Goal: Task Accomplishment & Management: Manage account settings

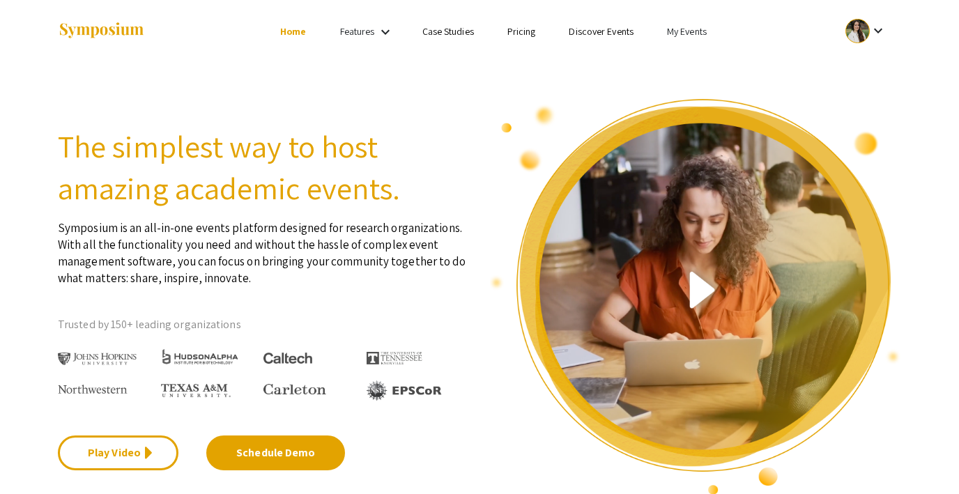
click at [693, 29] on link "My Events" at bounding box center [687, 31] width 40 height 13
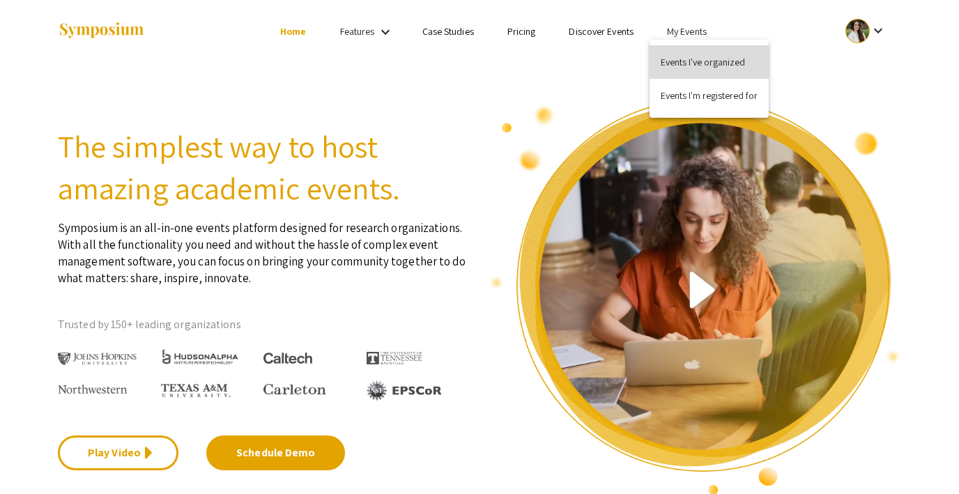
click at [697, 54] on button "Events I've organized" at bounding box center [708, 61] width 119 height 33
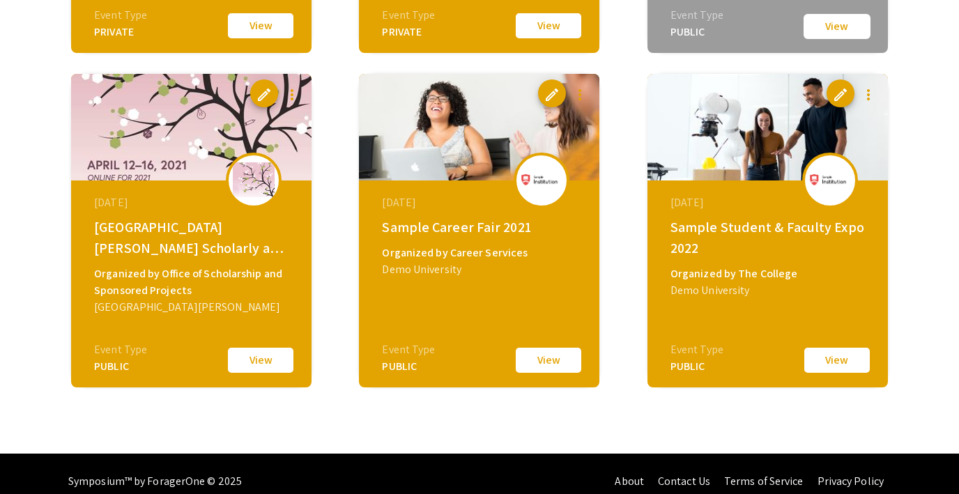
scroll to position [2104, 0]
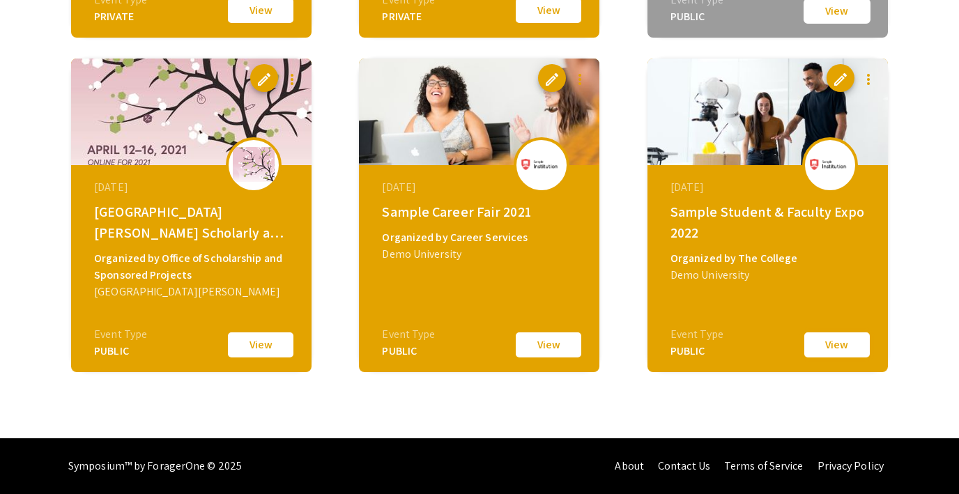
click at [837, 345] on button "View" at bounding box center [837, 344] width 70 height 29
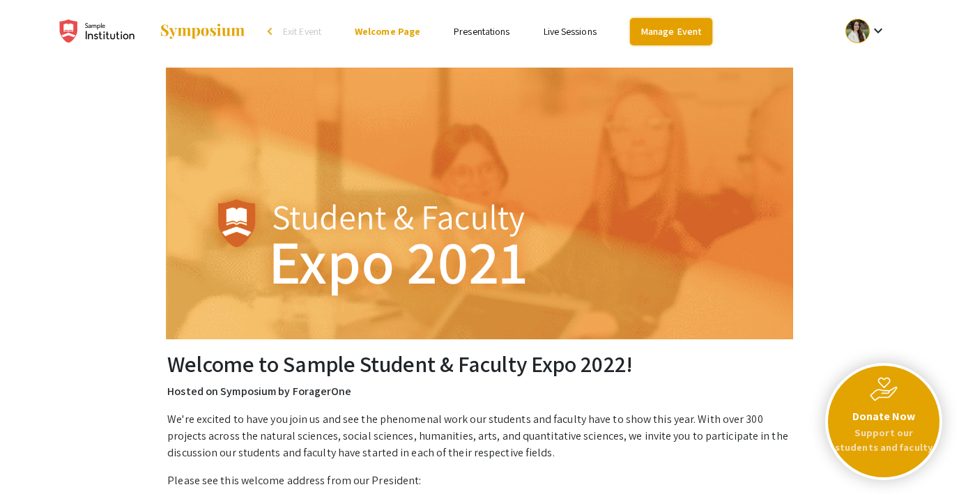
click at [666, 28] on link "Manage Event" at bounding box center [671, 31] width 82 height 27
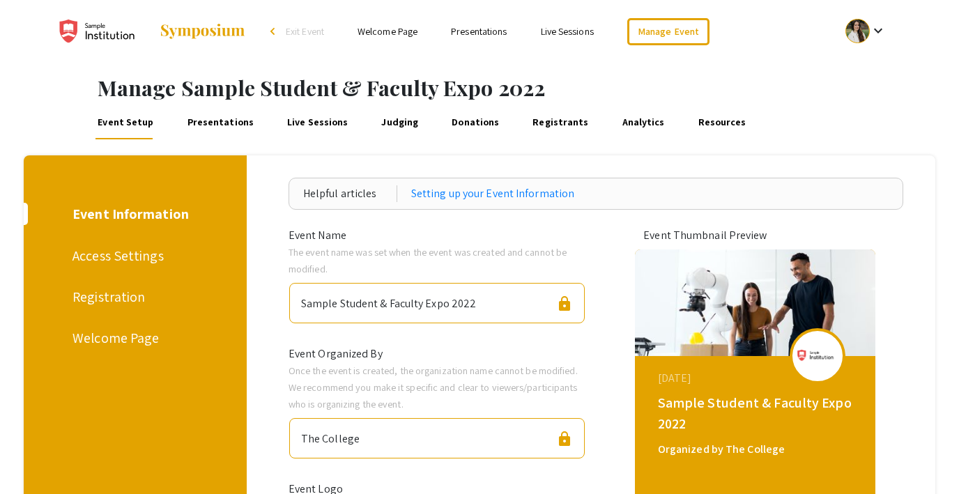
click at [219, 119] on link "Presentations" at bounding box center [220, 122] width 71 height 33
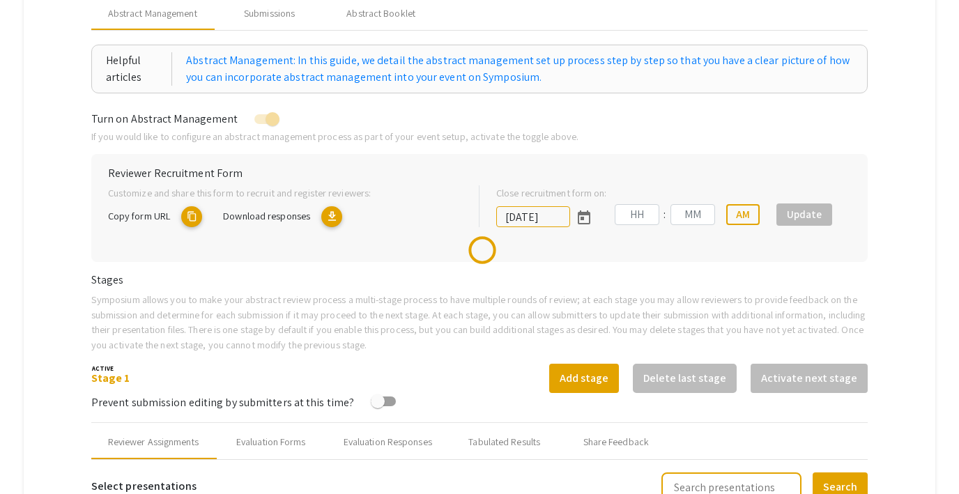
type input "7/8/2022"
type input "09"
type input "00"
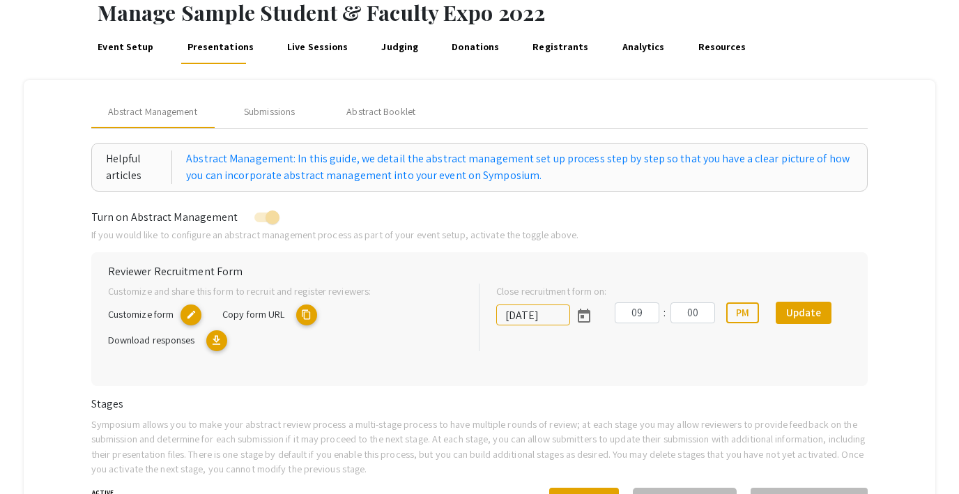
scroll to position [52, 0]
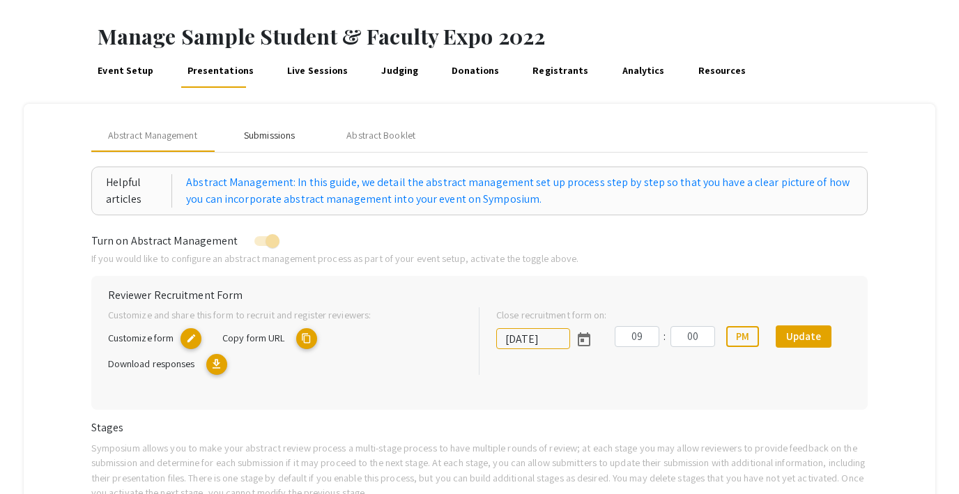
click at [258, 138] on div "Submissions" at bounding box center [269, 135] width 51 height 15
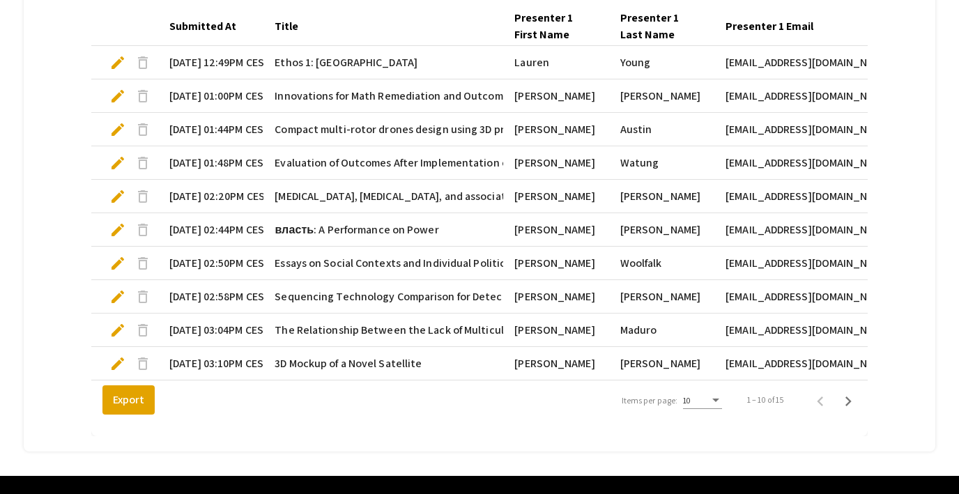
scroll to position [477, 0]
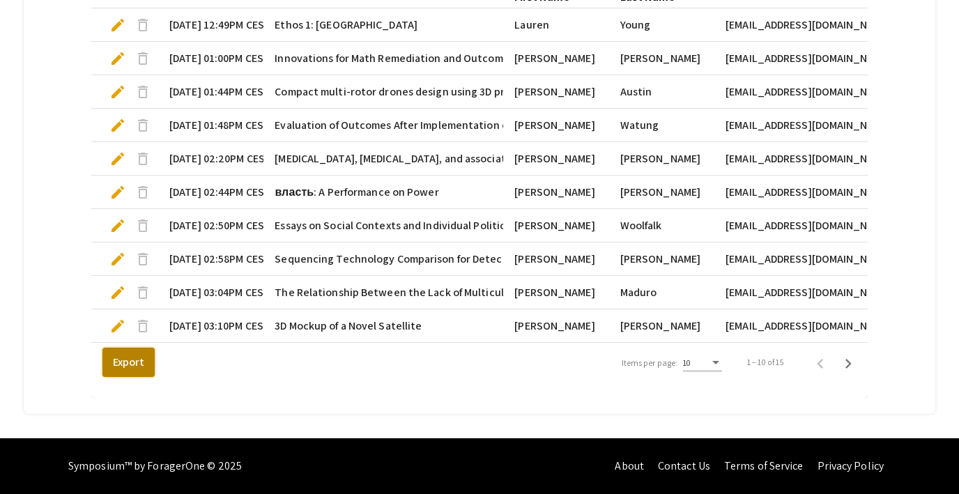
click at [117, 363] on button "Export" at bounding box center [128, 362] width 52 height 29
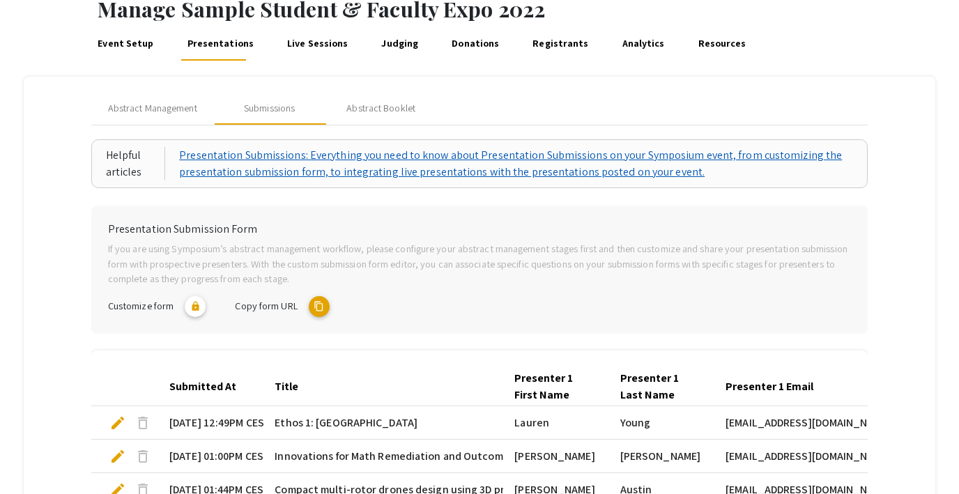
scroll to position [0, 0]
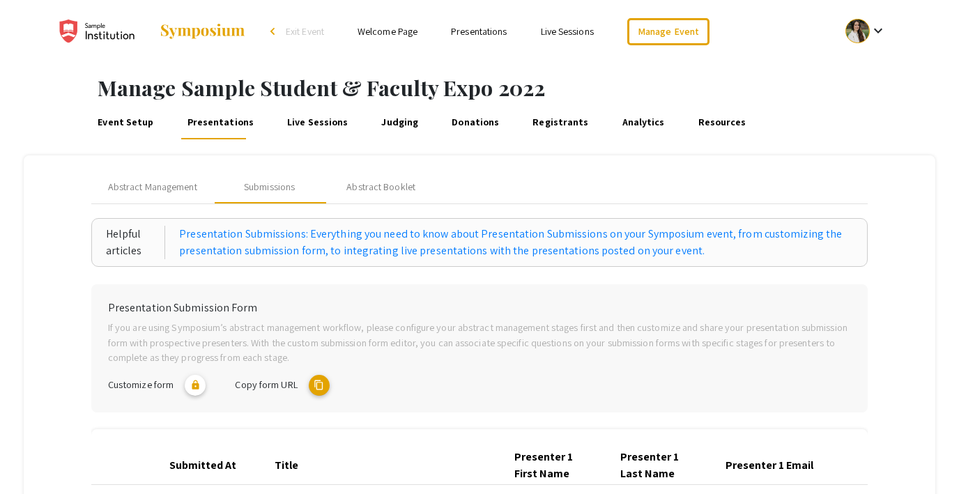
click at [473, 35] on link "Presentations" at bounding box center [479, 31] width 56 height 13
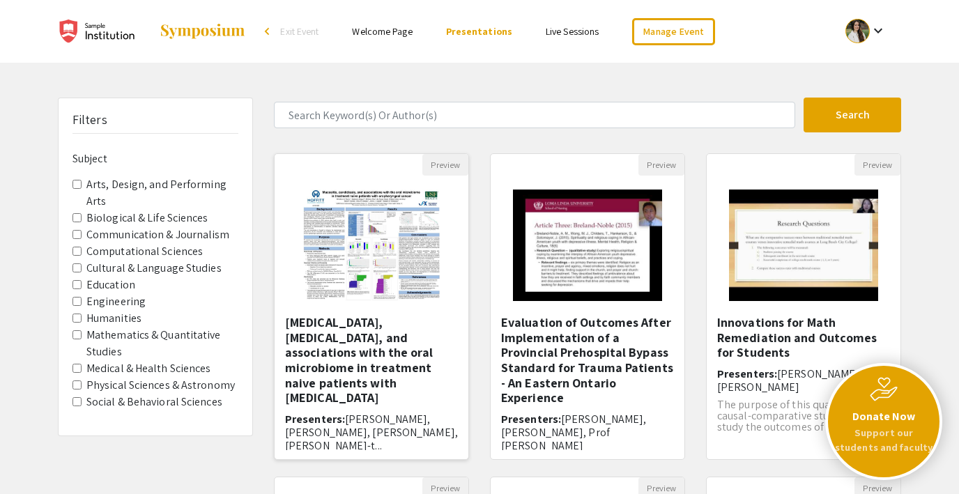
click at [353, 346] on h5 "Mucositis, candidiasis, and associations with the oral microbiome in treatment …" at bounding box center [371, 360] width 173 height 91
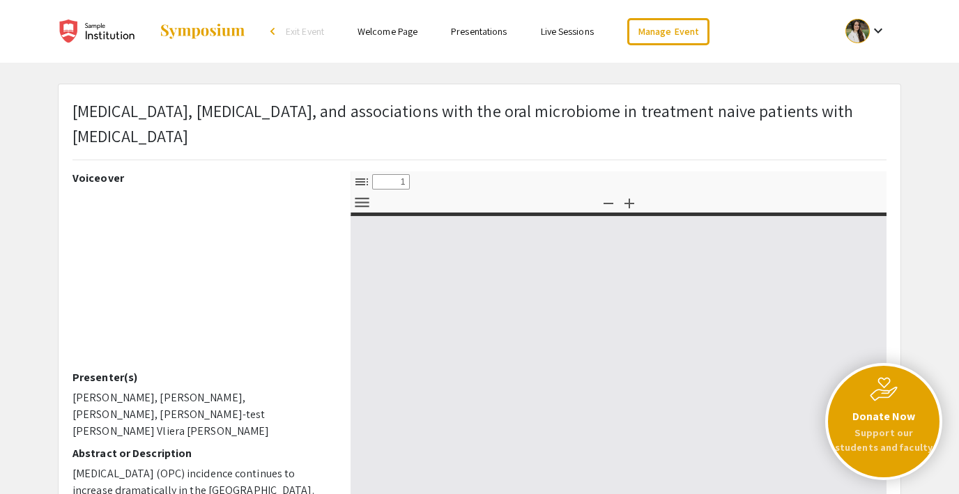
select select "custom"
type input "0"
select select "custom"
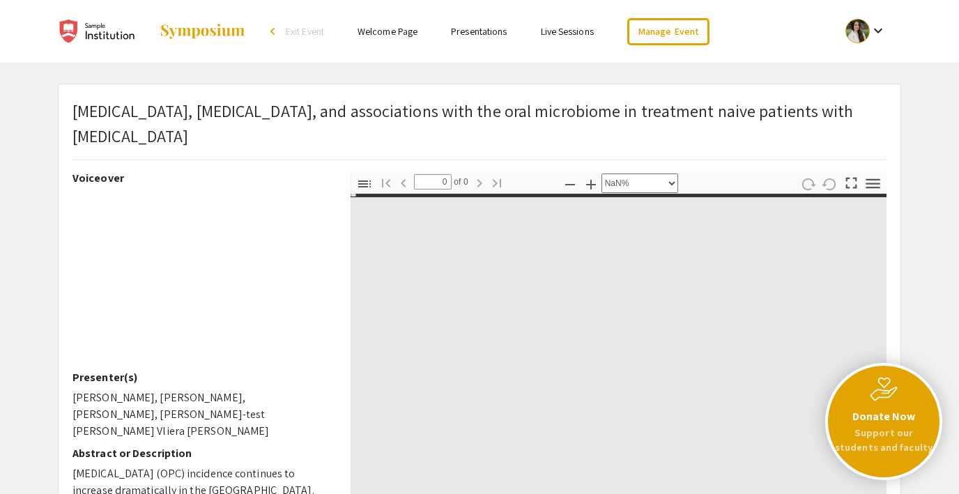
type input "1"
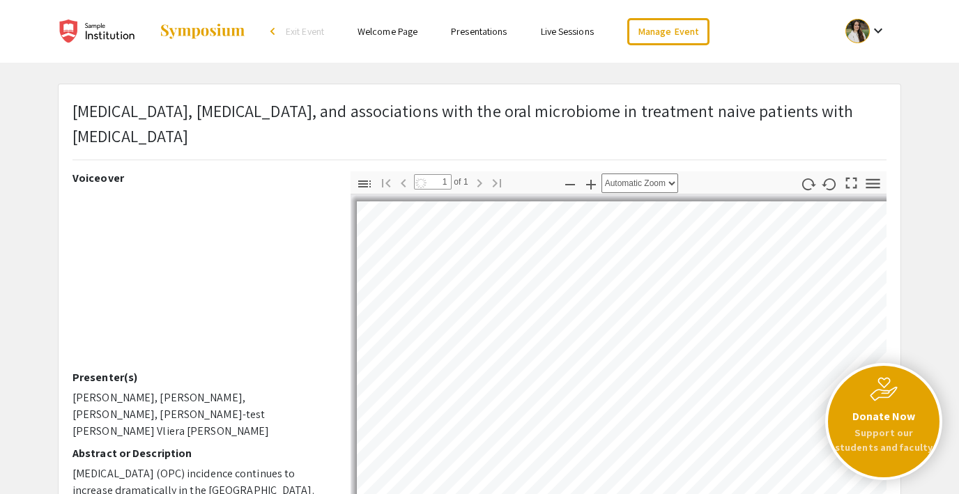
select select "auto"
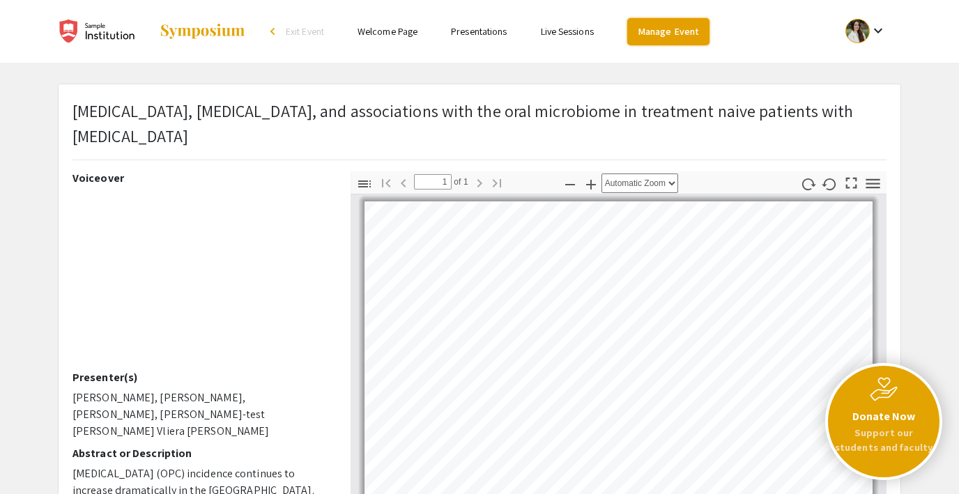
click at [640, 31] on link "Manage Event" at bounding box center [668, 31] width 82 height 27
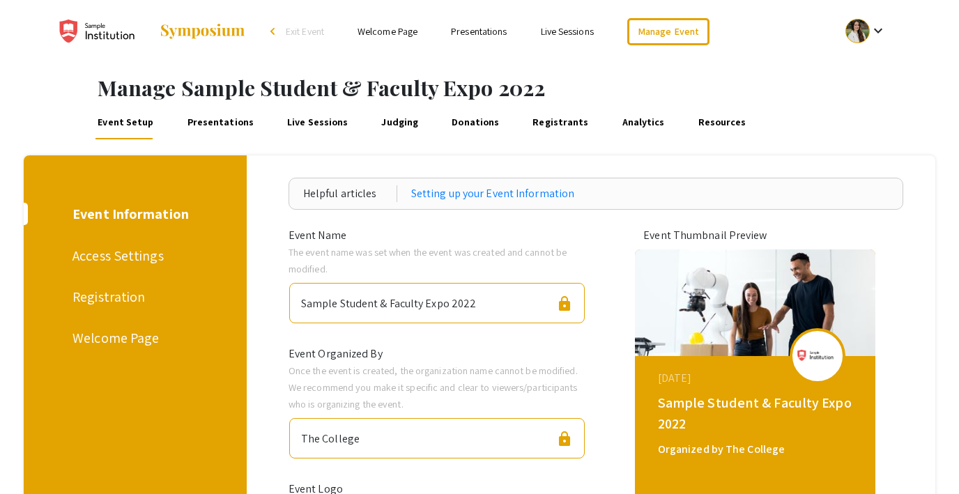
click at [213, 121] on link "Presentations" at bounding box center [220, 122] width 71 height 33
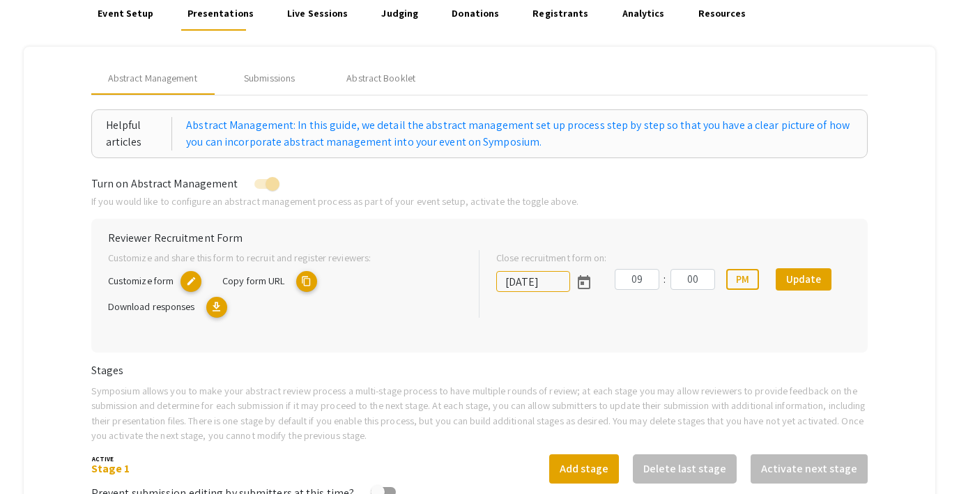
scroll to position [96, 0]
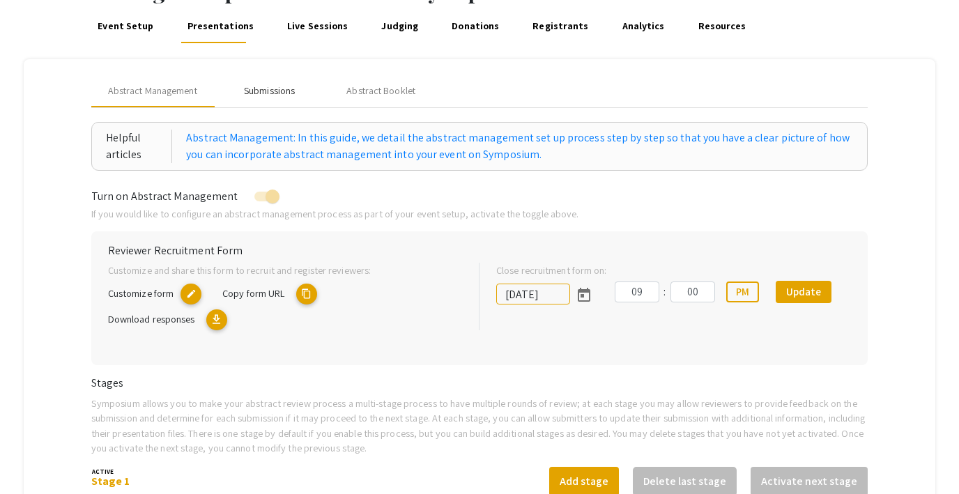
click at [276, 93] on div "Submissions" at bounding box center [269, 91] width 51 height 15
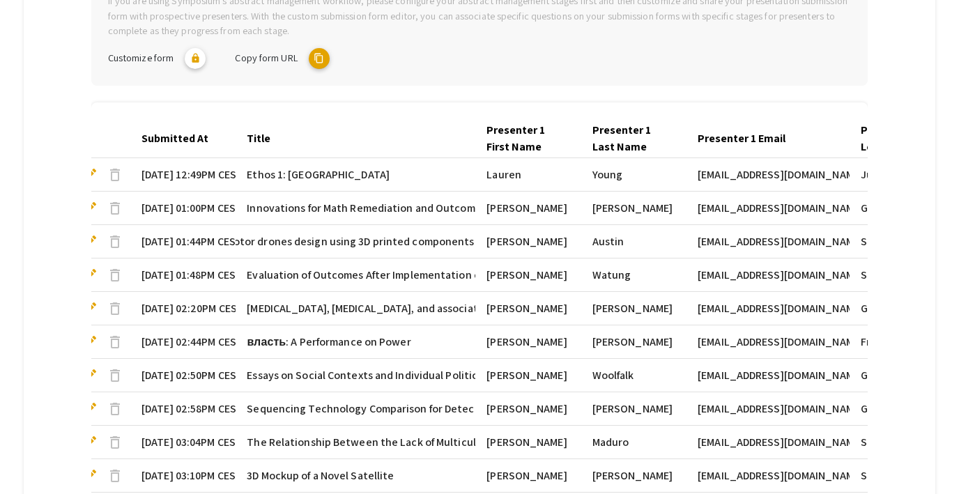
scroll to position [0, 0]
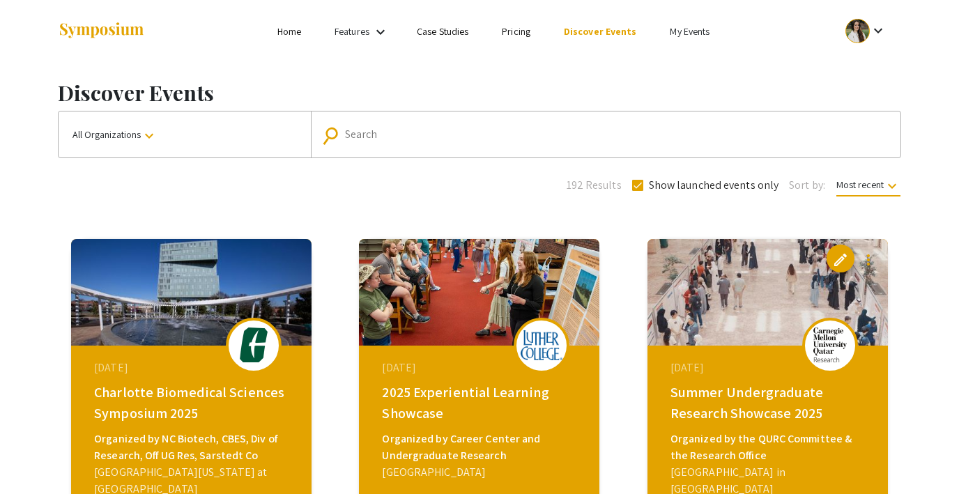
click at [414, 129] on input "Search" at bounding box center [613, 134] width 537 height 13
type input "osu honors college"
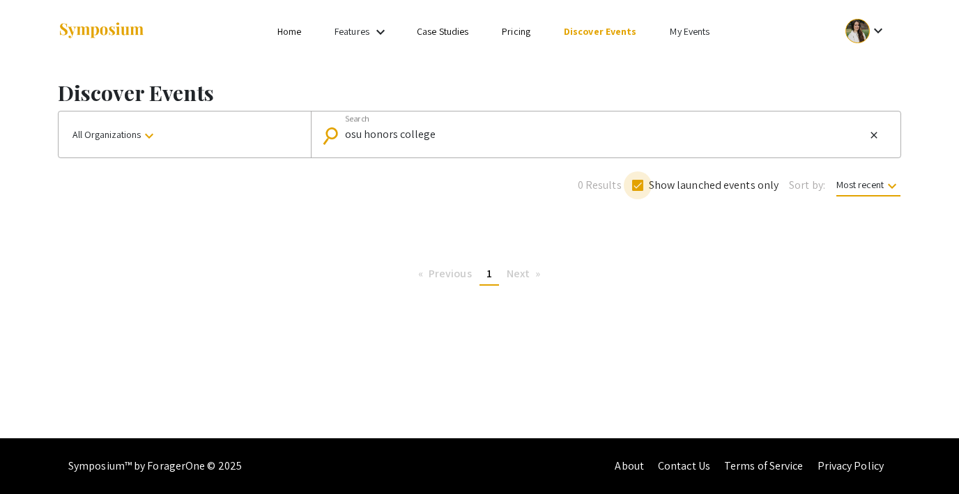
click at [639, 185] on span at bounding box center [637, 185] width 11 height 11
click at [638, 191] on input "Show launched events only" at bounding box center [637, 191] width 1 height 1
checkbox input "false"
click at [427, 134] on input "osu honors college" at bounding box center [605, 134] width 520 height 13
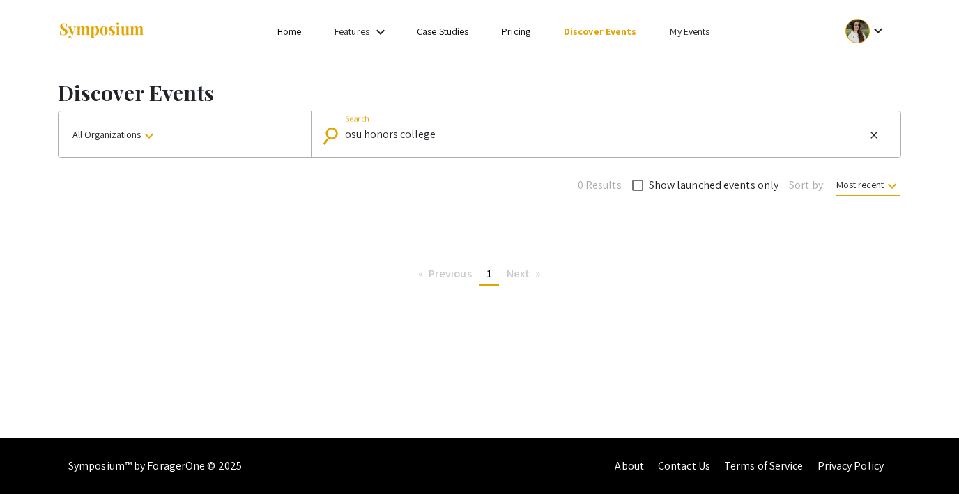
click at [427, 134] on input "osu honors college" at bounding box center [605, 134] width 520 height 13
click at [194, 130] on button "All Organizations keyboard_arrow_down" at bounding box center [185, 134] width 252 height 46
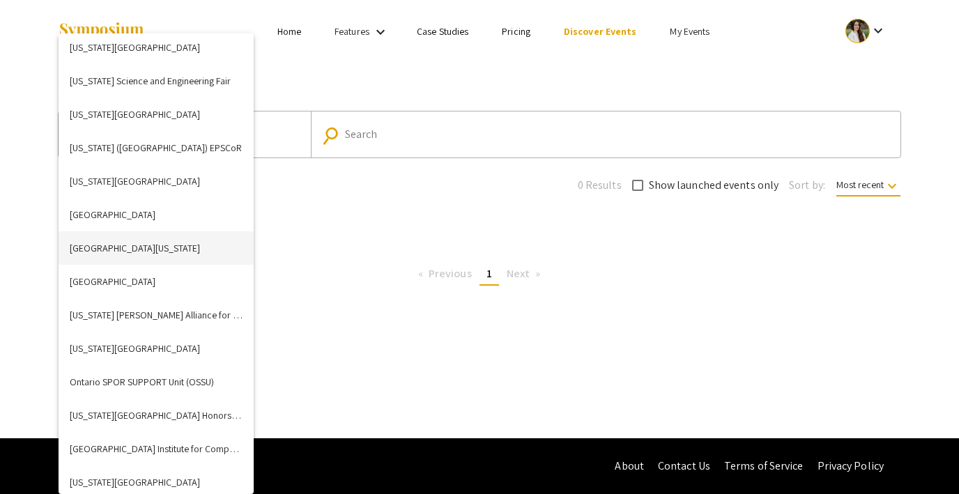
scroll to position [3019, 0]
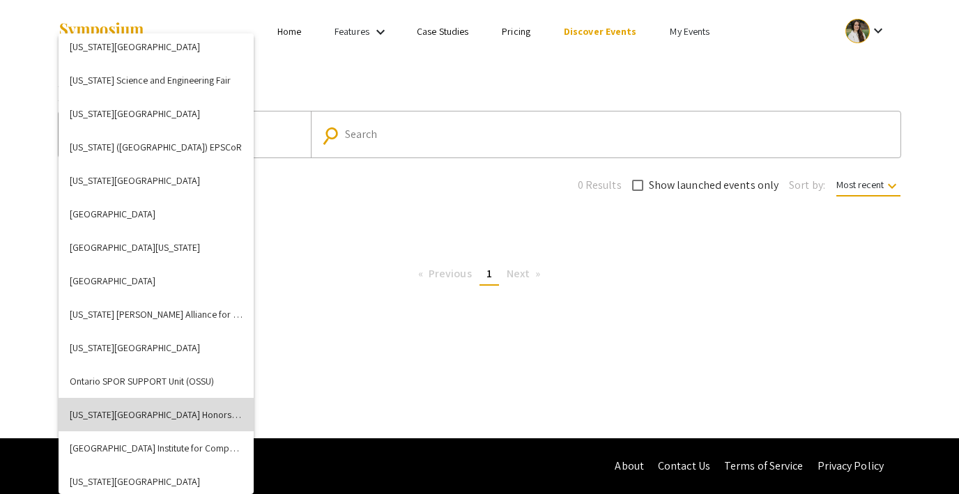
click at [169, 417] on button "Oregon State University Honors College" at bounding box center [156, 414] width 195 height 33
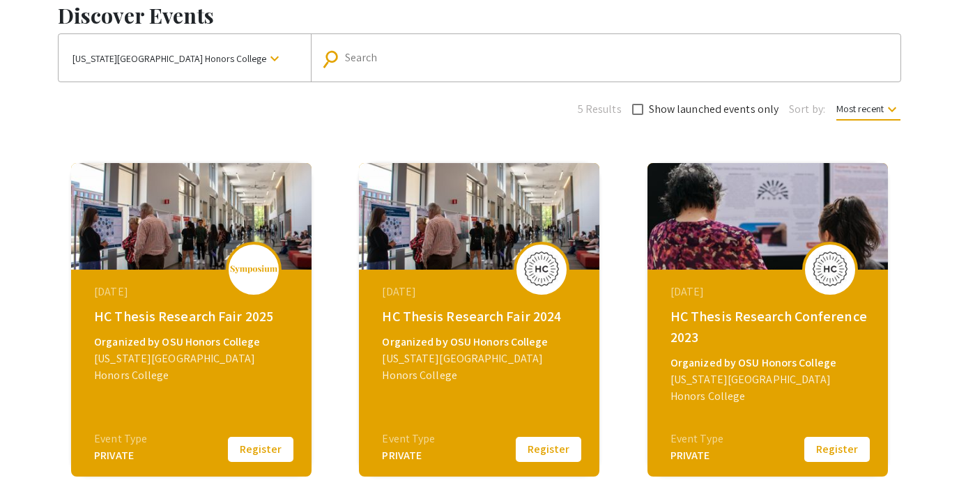
scroll to position [77, 0]
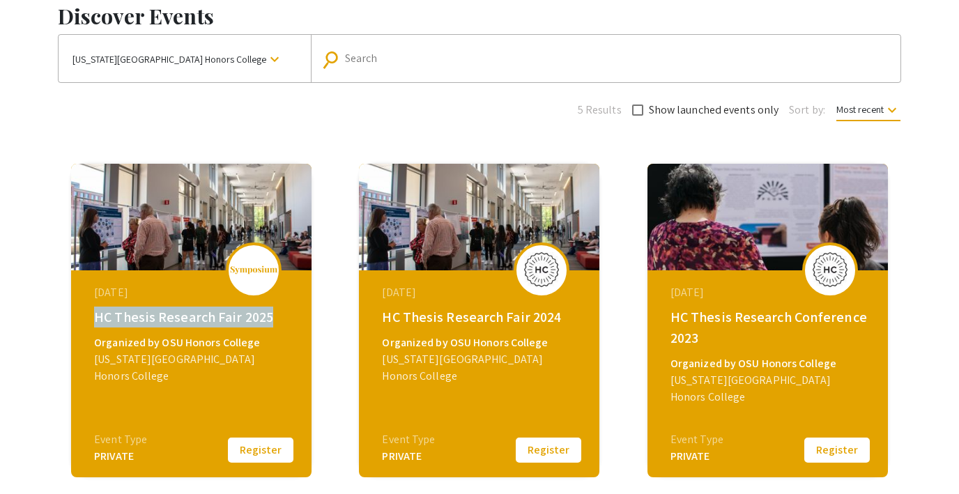
drag, startPoint x: 266, startPoint y: 317, endPoint x: 58, endPoint y: 311, distance: 208.4
click at [59, 311] on div "March 11, 2025 HC Thesis Research Fair 2025 Organized by OSU Honors College Ore…" at bounding box center [191, 320] width 288 height 334
copy div "HC Thesis Research Fair 2025"
click at [180, 216] on img at bounding box center [191, 217] width 240 height 107
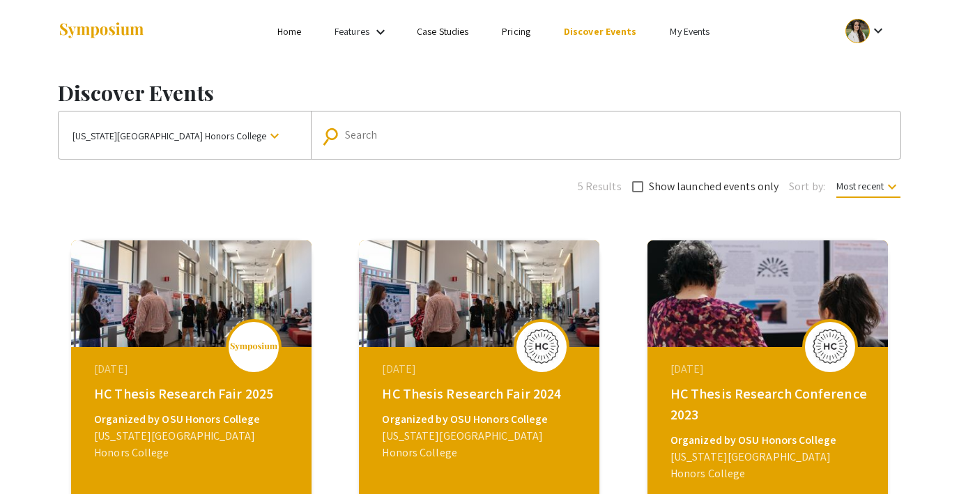
click at [686, 29] on link "My Events" at bounding box center [690, 31] width 40 height 13
click at [685, 62] on button "Events I've organized" at bounding box center [710, 61] width 119 height 33
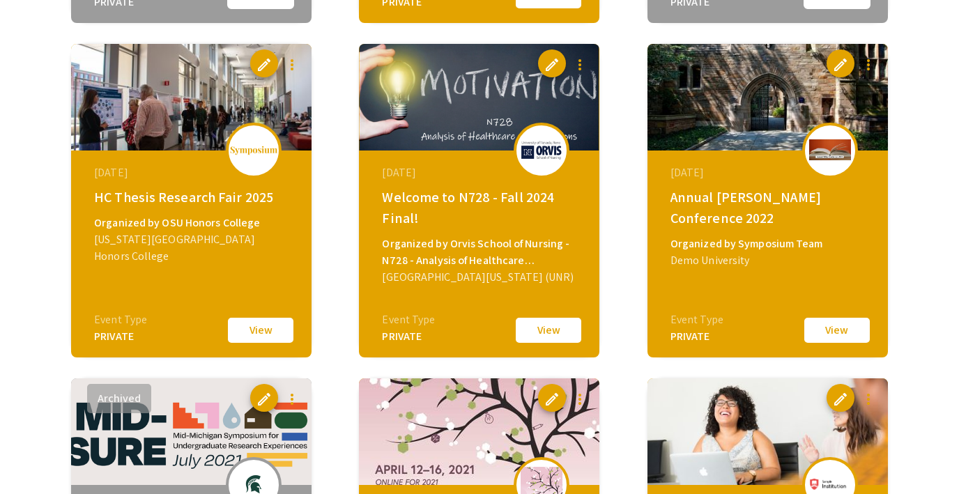
scroll to position [1786, 0]
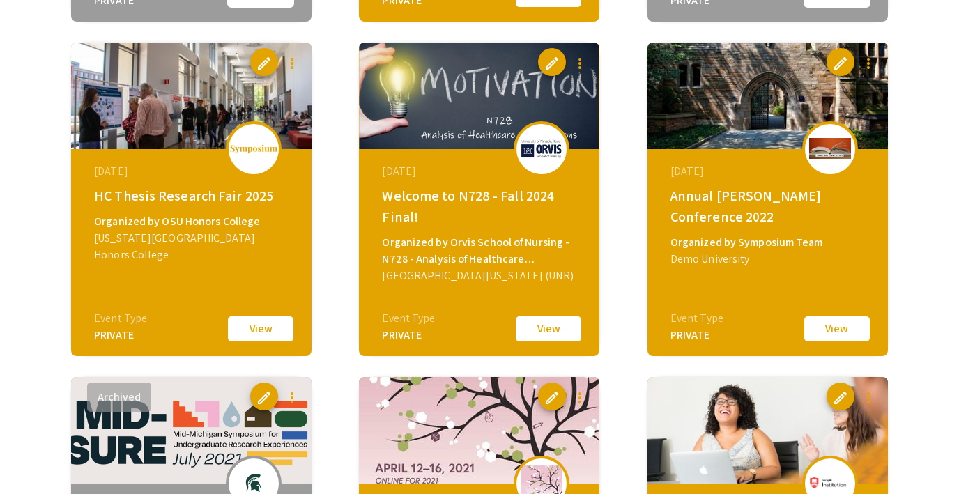
click at [263, 326] on button "View" at bounding box center [261, 328] width 70 height 29
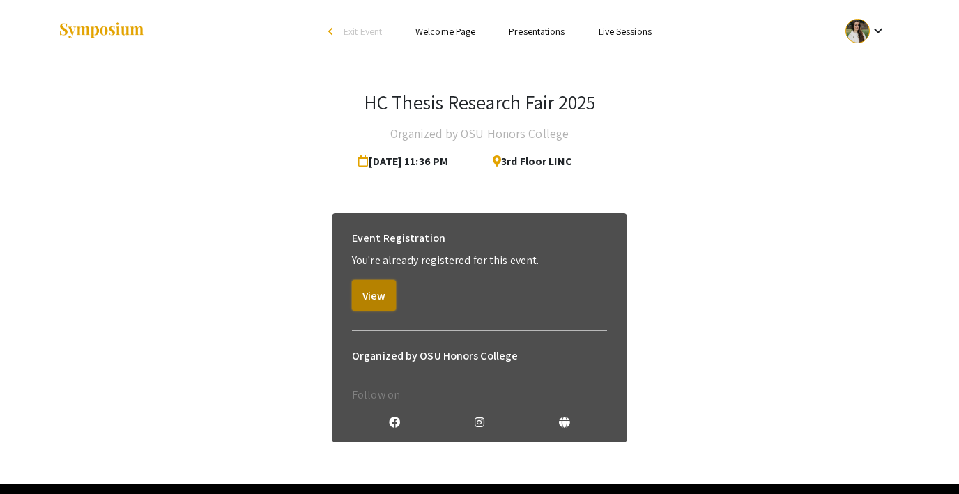
click at [369, 298] on button "View" at bounding box center [374, 295] width 44 height 31
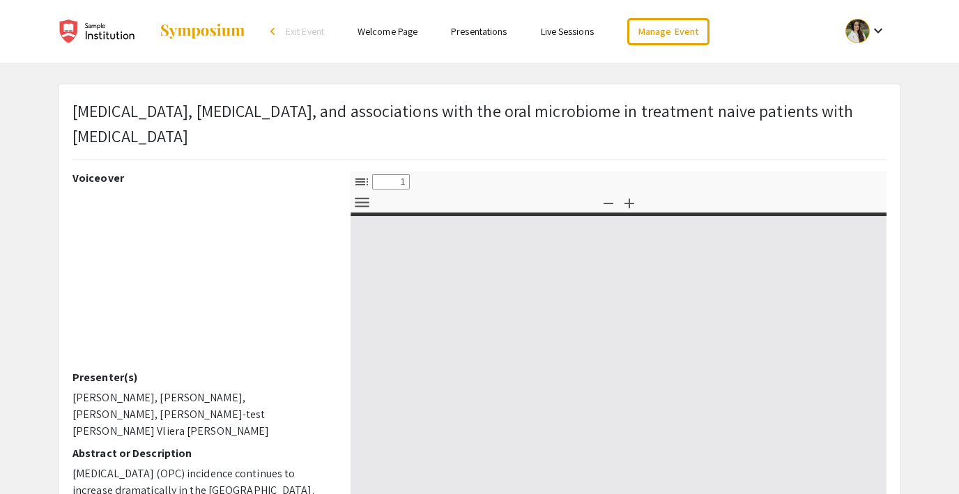
select select "custom"
type input "0"
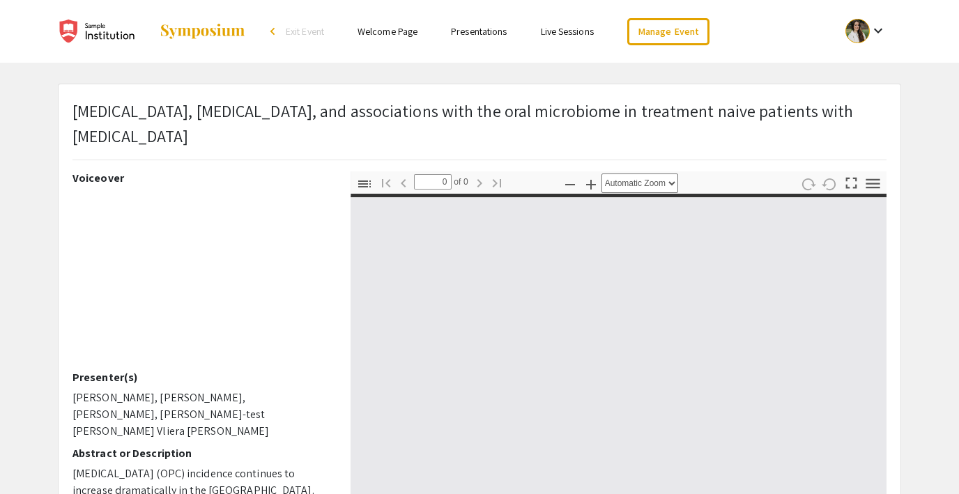
select select "custom"
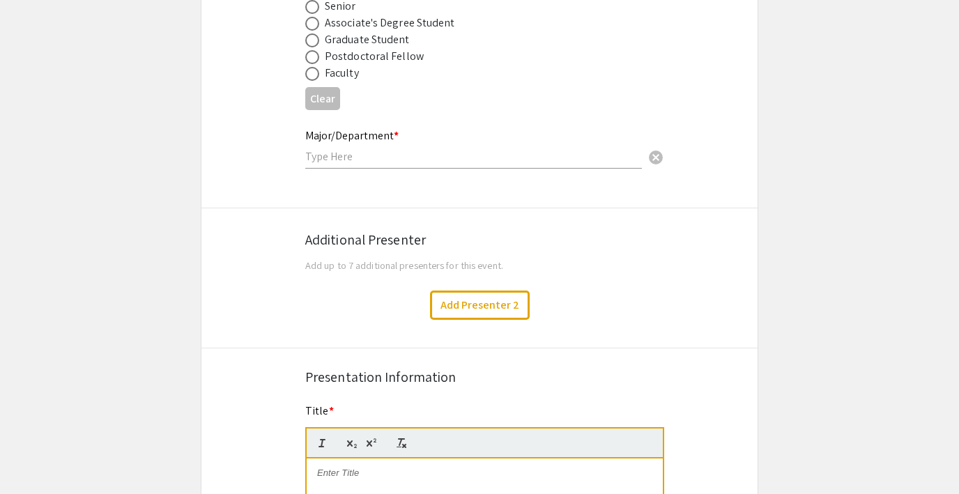
scroll to position [417, 0]
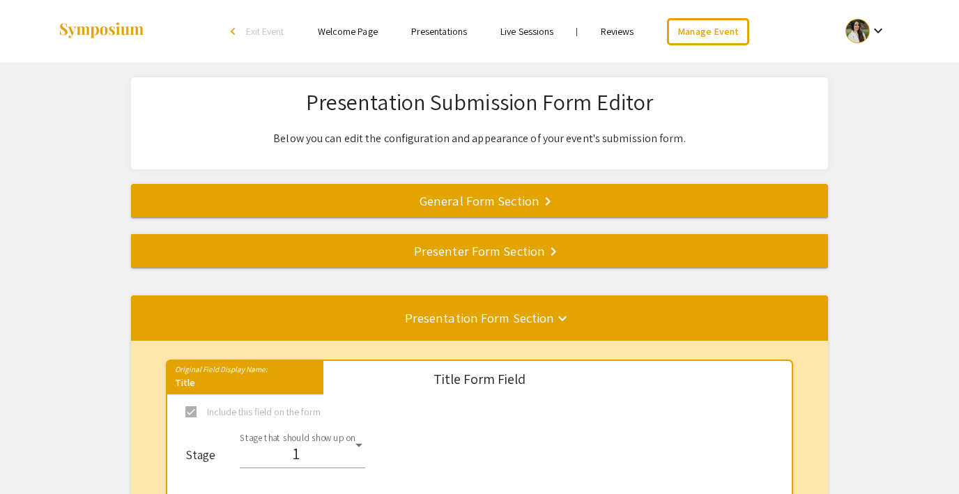
select select "8"
